Goal: Information Seeking & Learning: Check status

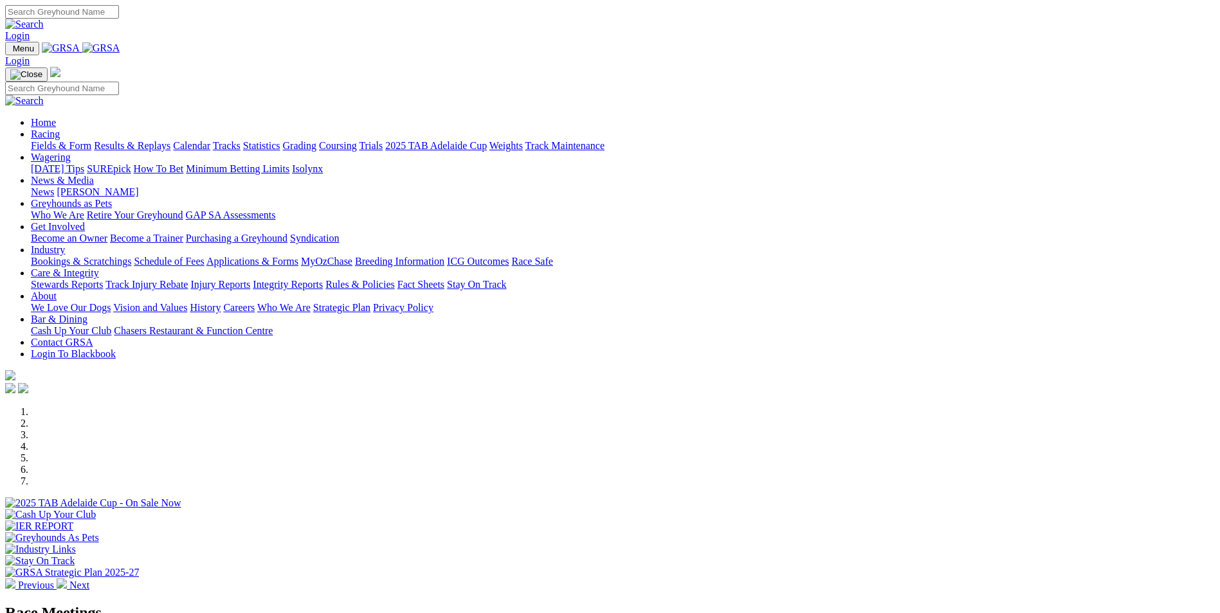
click at [170, 140] on link "Results & Replays" at bounding box center [132, 145] width 77 height 11
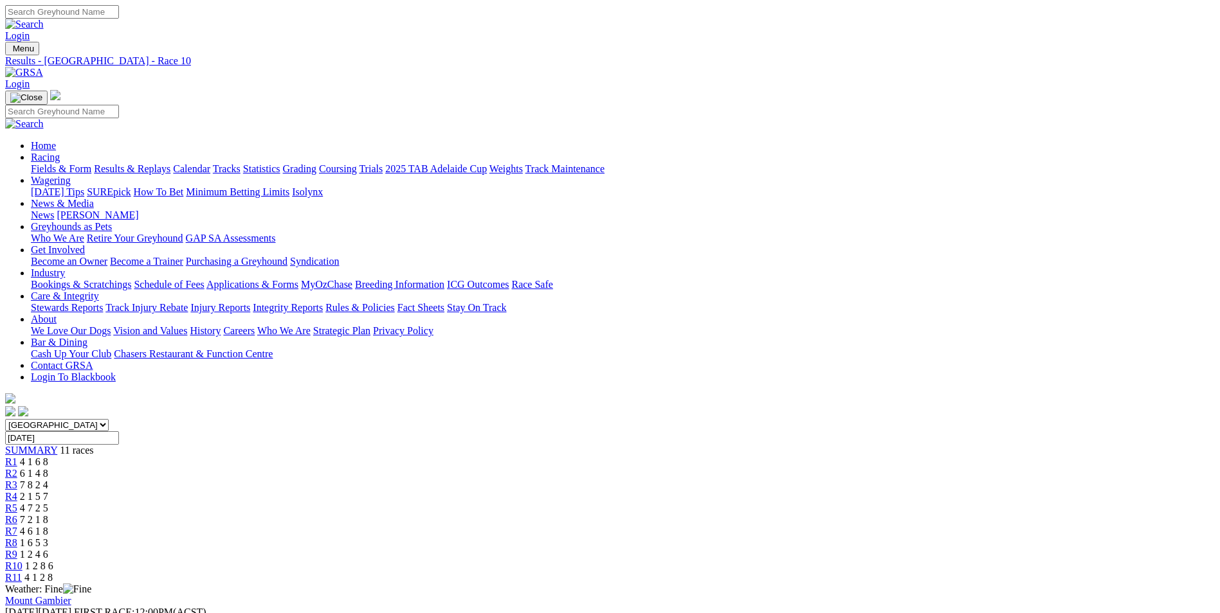
click at [22, 572] on link "R11" at bounding box center [13, 577] width 17 height 11
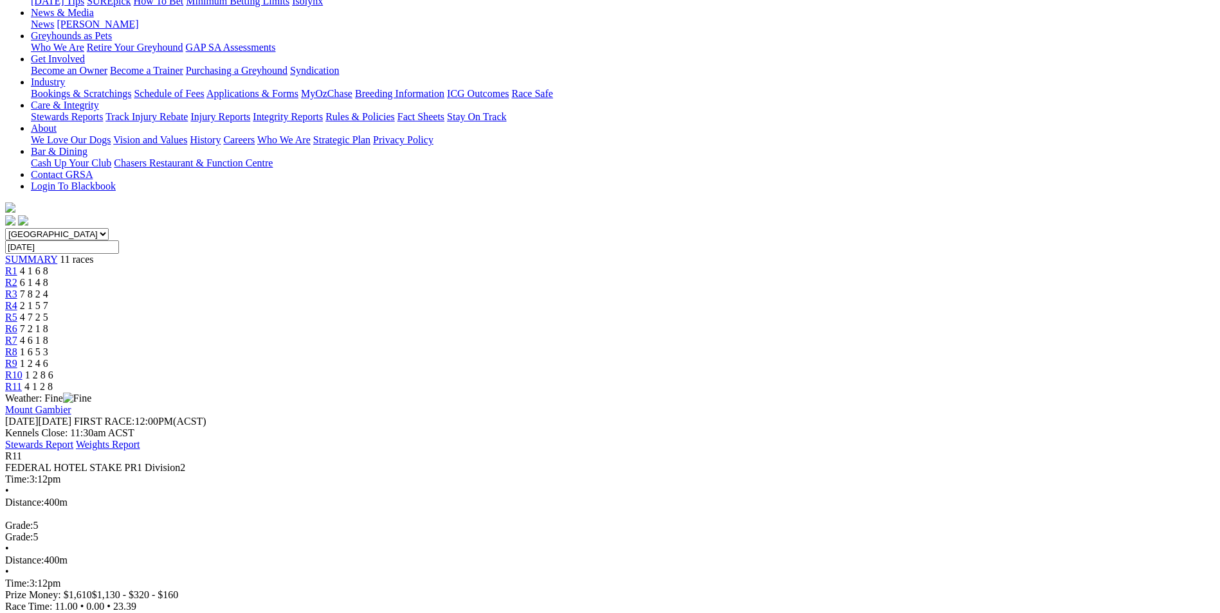
scroll to position [193, 0]
